Goal: Transaction & Acquisition: Purchase product/service

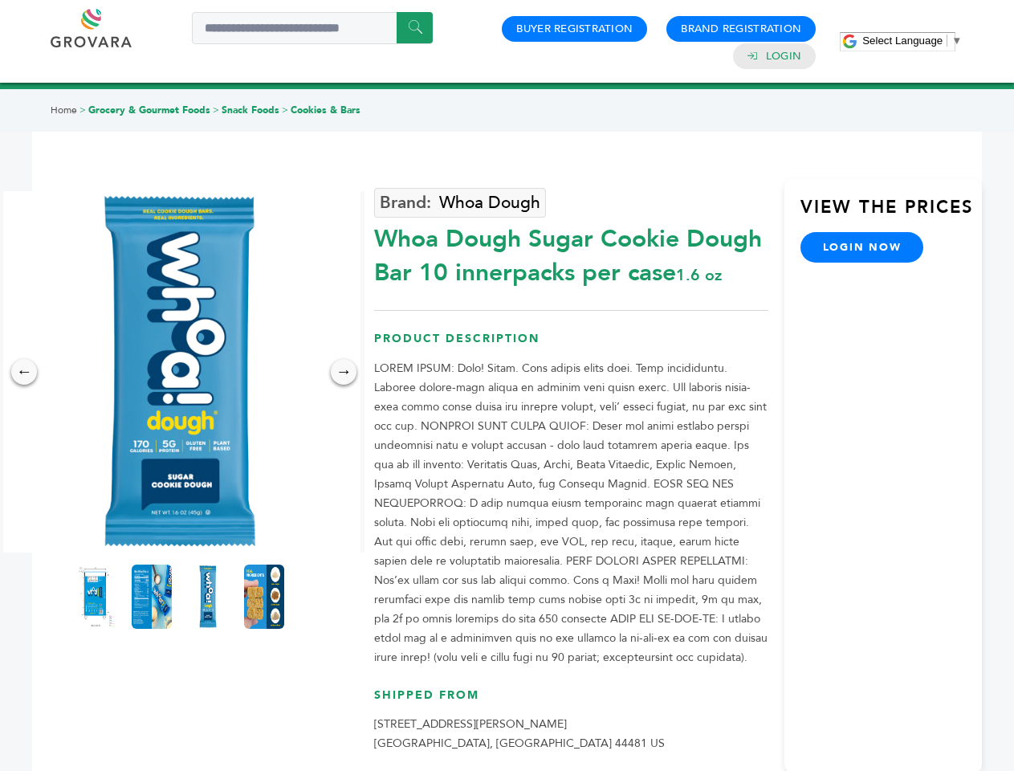
click at [912, 40] on span "Select Language" at bounding box center [902, 41] width 80 height 12
click at [180, 372] on img at bounding box center [179, 371] width 361 height 361
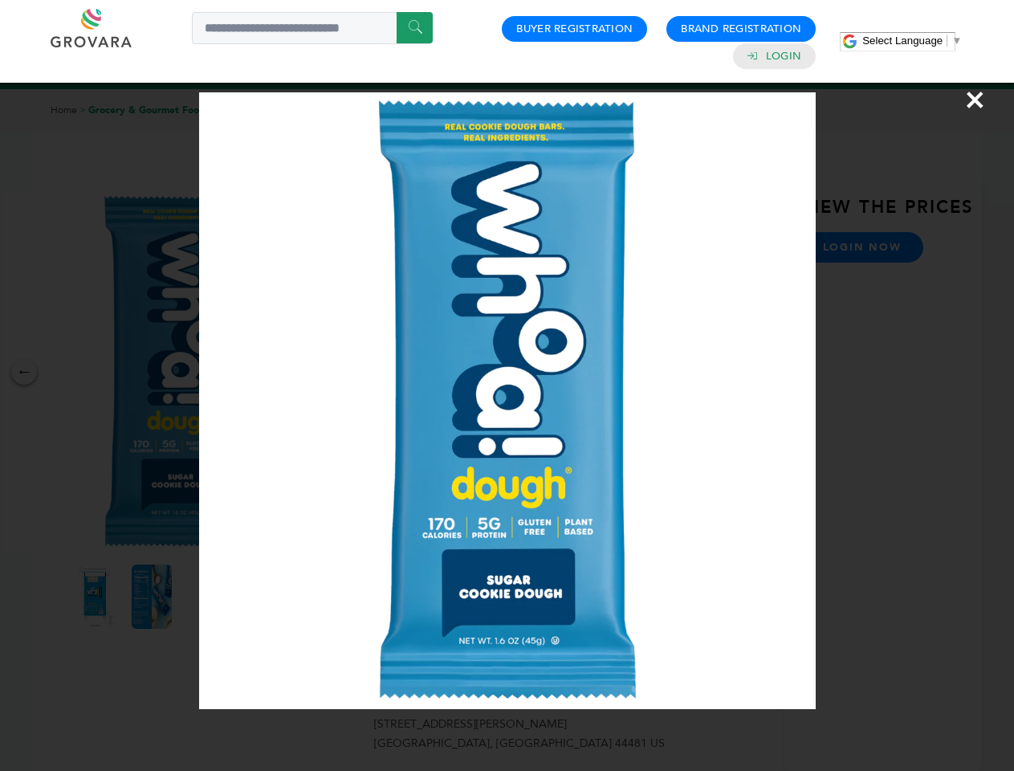
click at [24, 372] on div "×" at bounding box center [507, 385] width 1014 height 771
click at [344, 372] on div "→" at bounding box center [344, 372] width 26 height 26
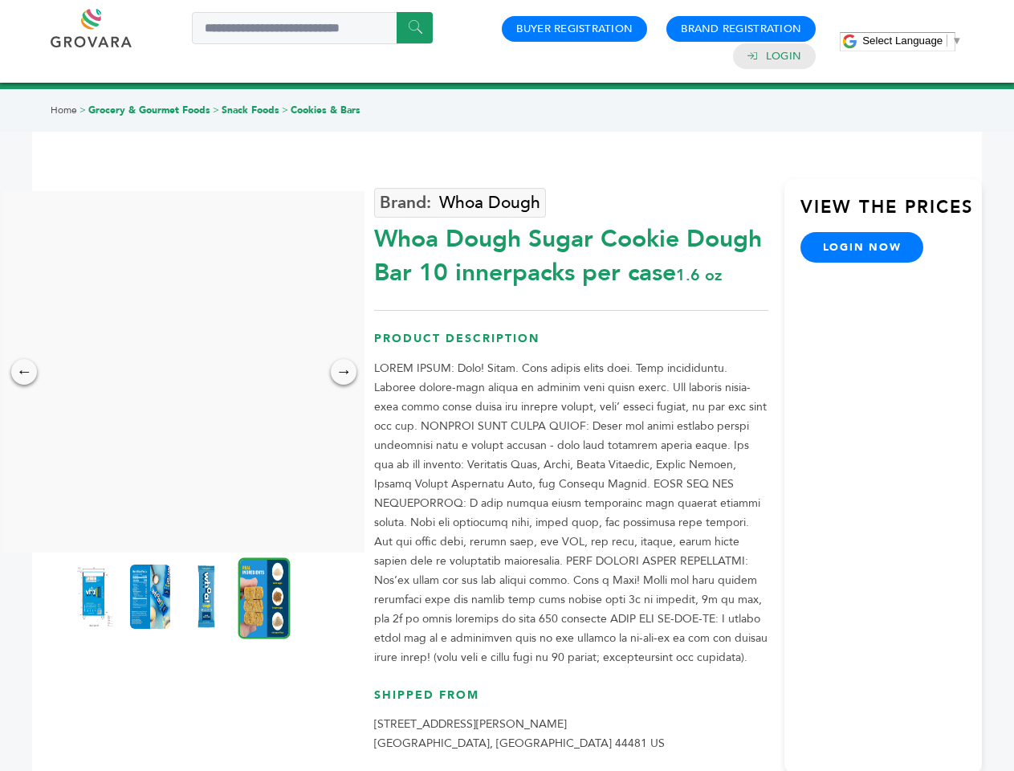
click at [96, 597] on img at bounding box center [94, 596] width 40 height 64
click at [0, 0] on div "×" at bounding box center [0, 0] width 0 height 0
click at [208, 597] on img at bounding box center [206, 596] width 40 height 64
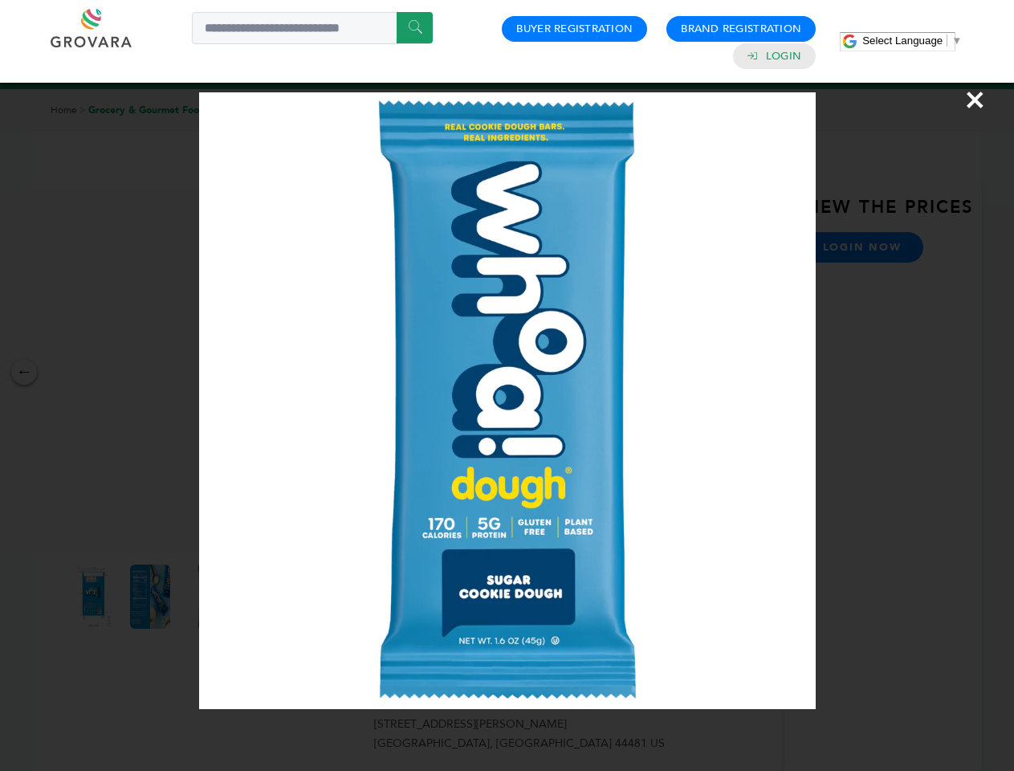
click at [264, 597] on div "×" at bounding box center [507, 385] width 1014 height 771
